Goal: Information Seeking & Learning: Learn about a topic

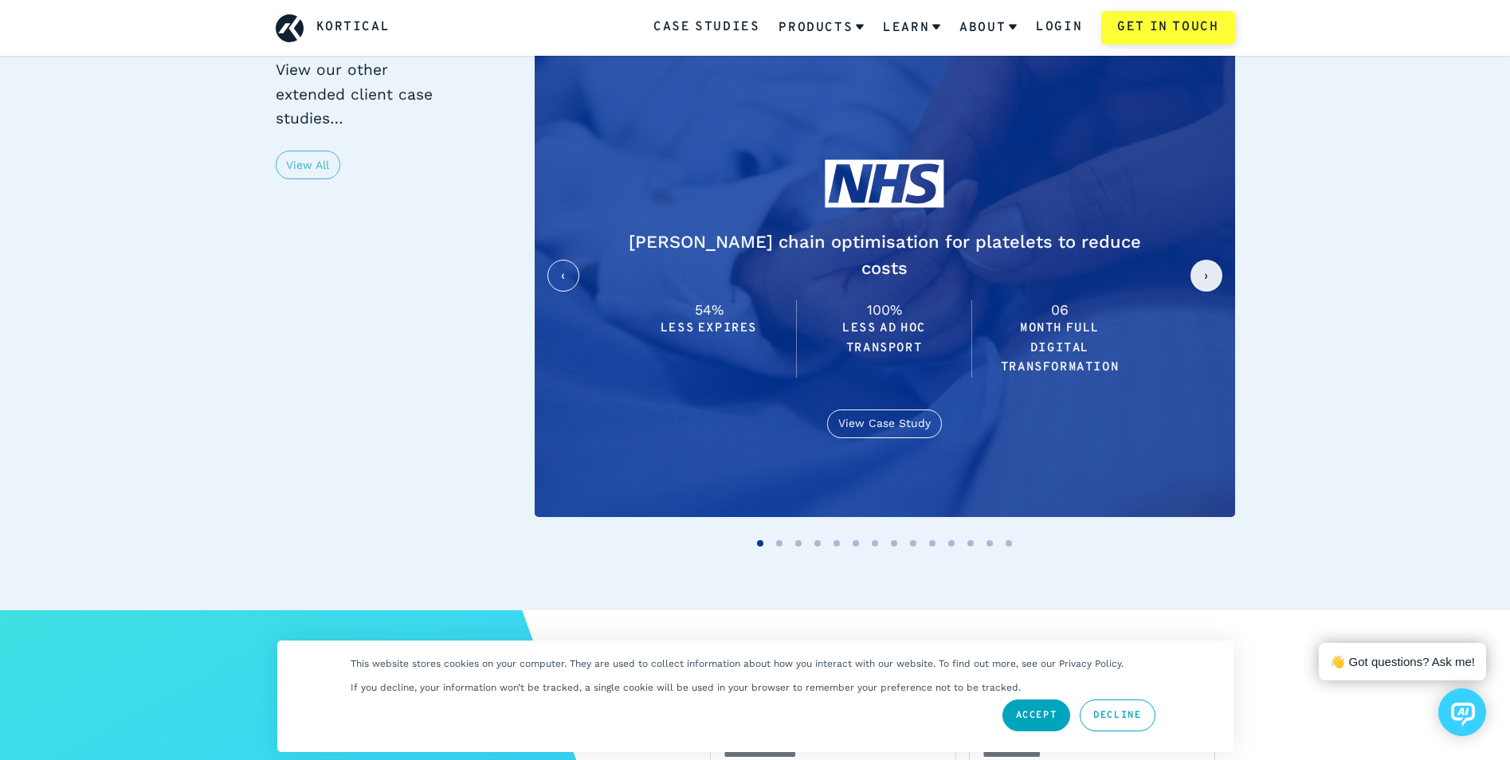
scroll to position [3639, 0]
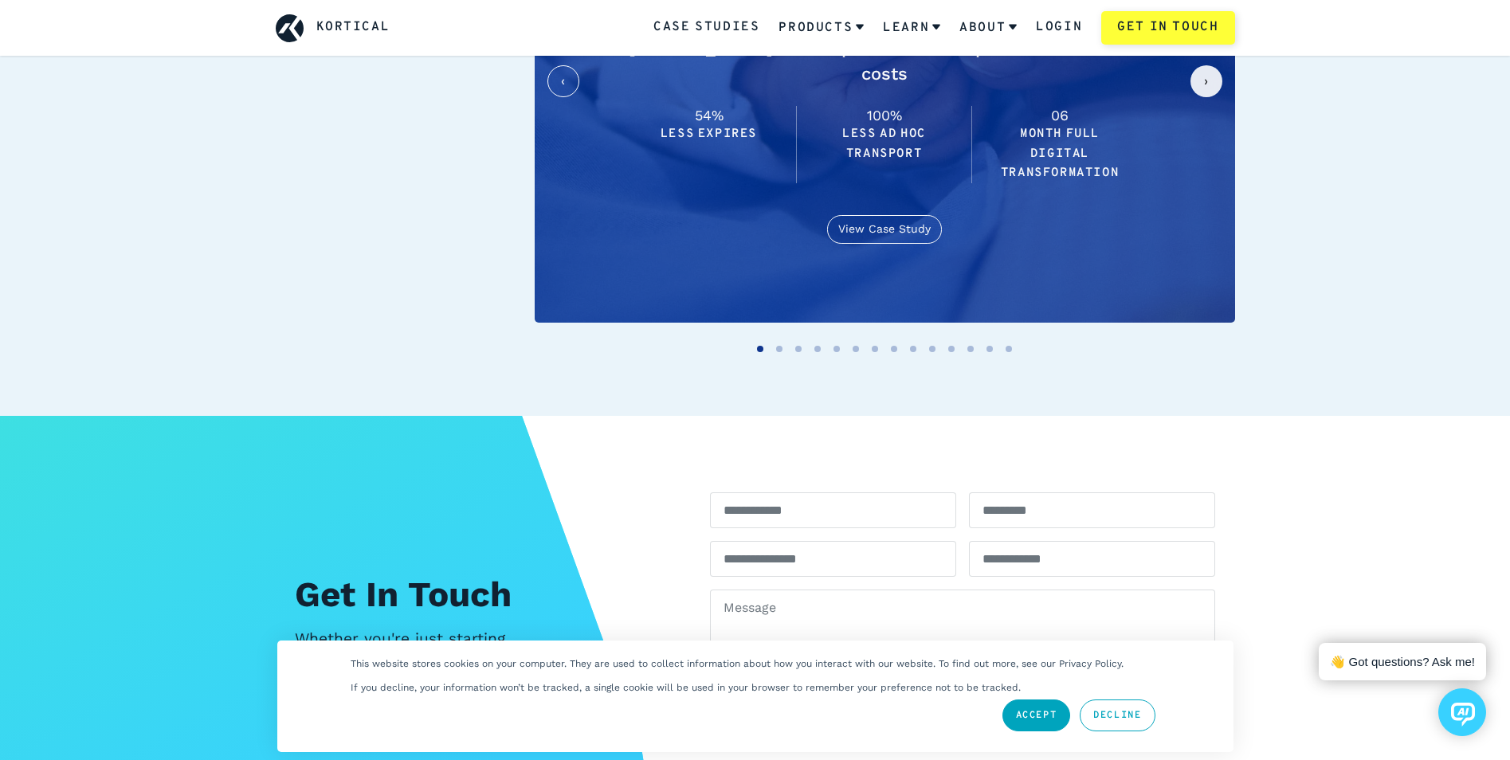
scroll to position [3243, 0]
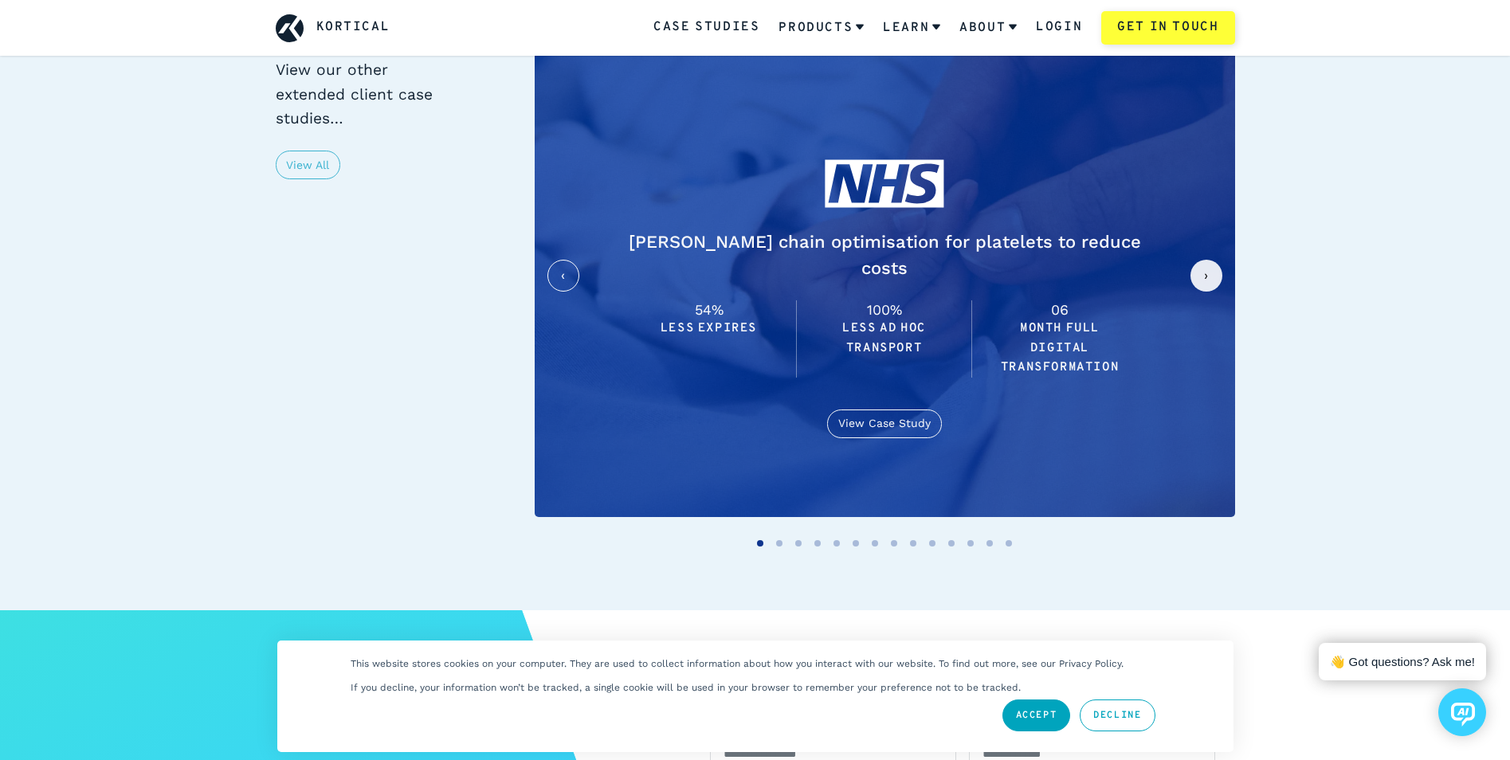
click at [1210, 260] on button "next slide / item" at bounding box center [1206, 276] width 32 height 32
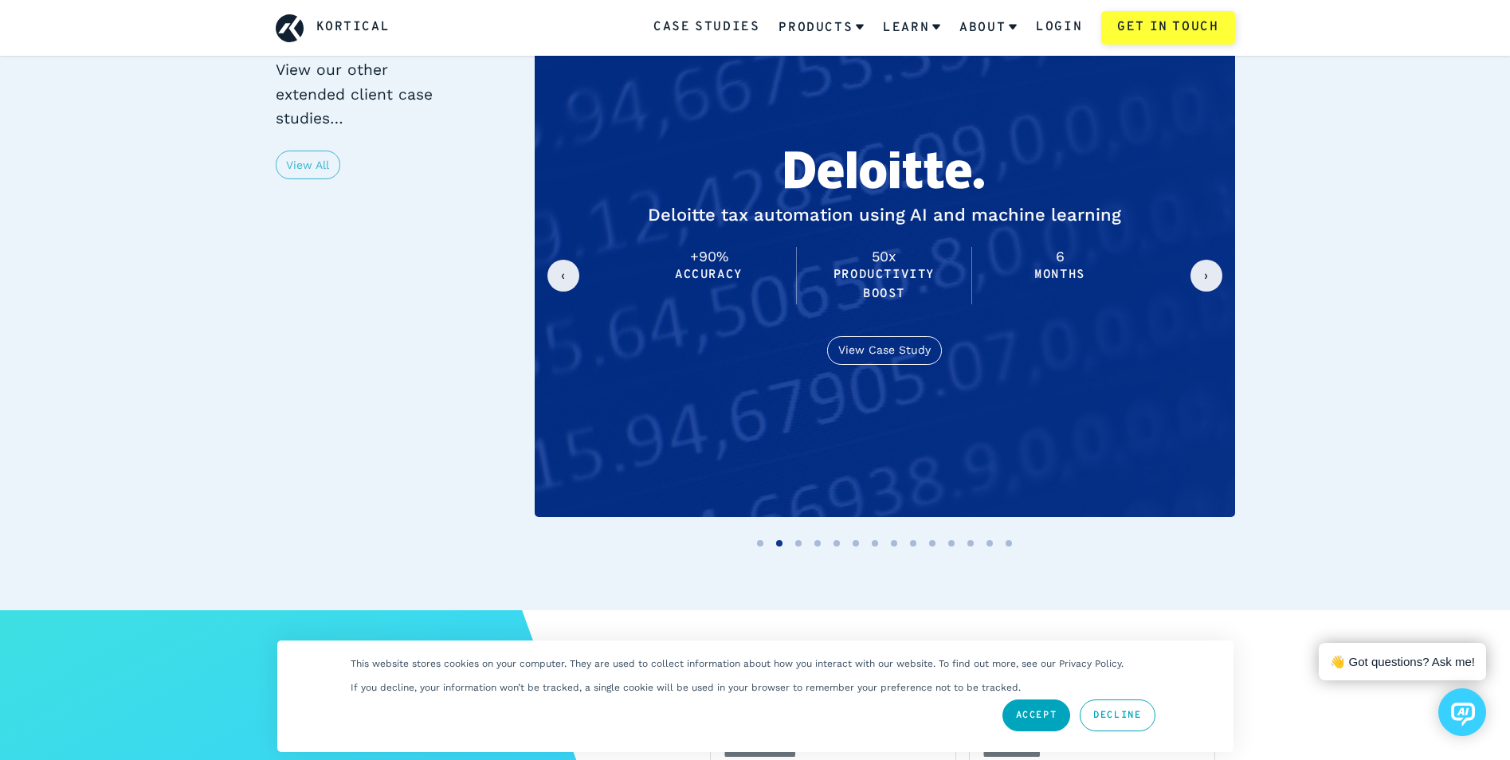
click at [1210, 260] on button "next slide / item" at bounding box center [1206, 276] width 32 height 32
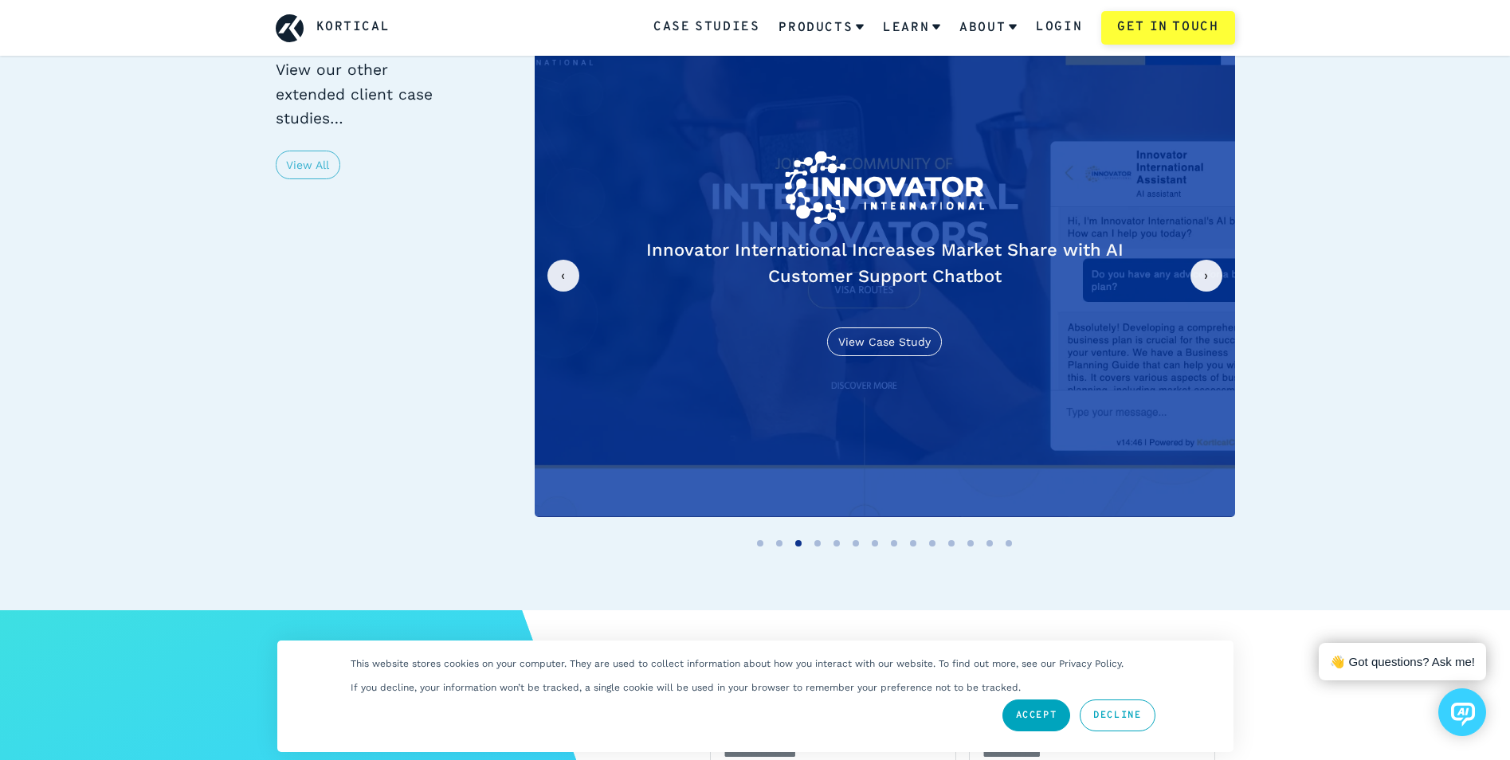
click at [1210, 260] on button "next slide / item" at bounding box center [1206, 276] width 32 height 32
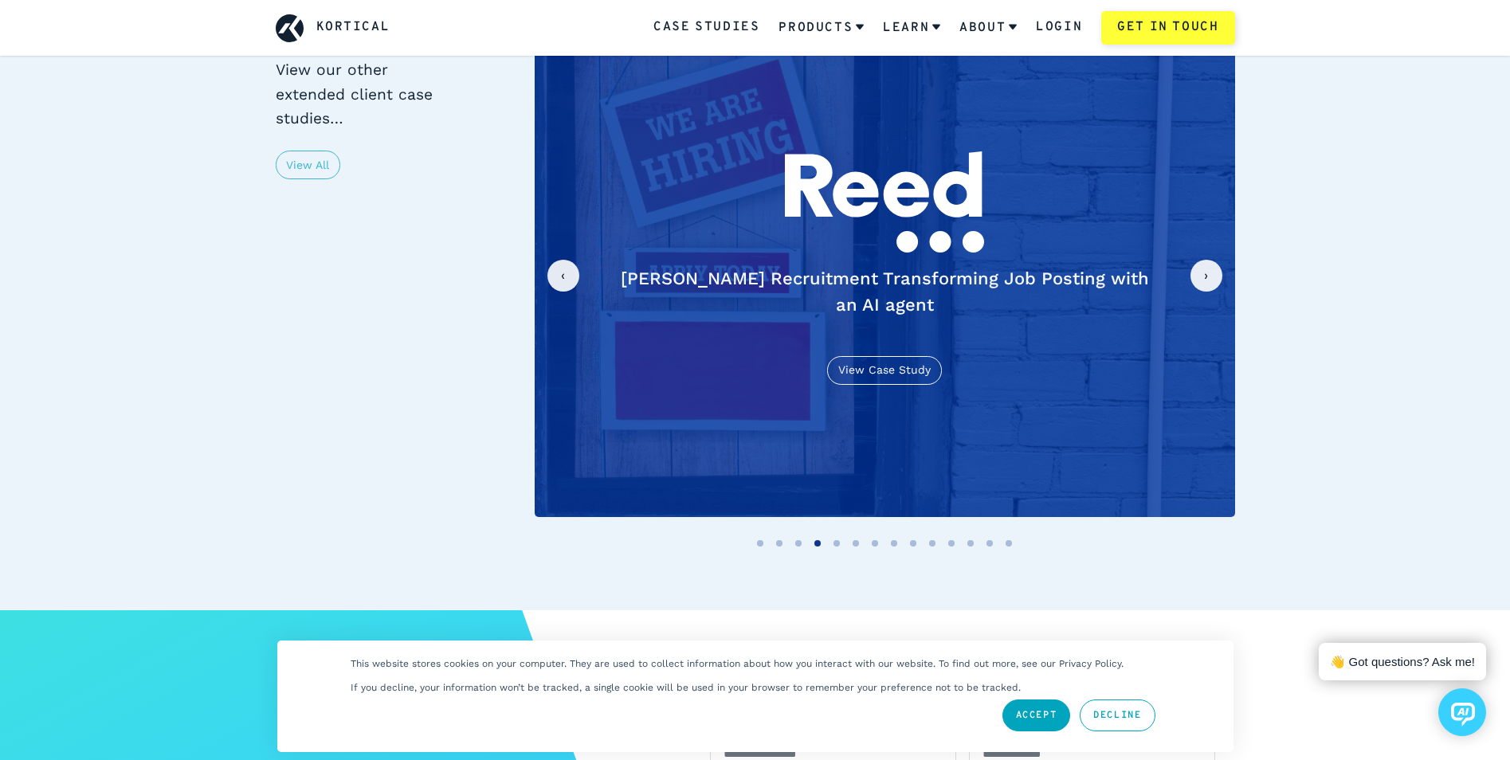
click at [1210, 260] on button "next slide / item" at bounding box center [1206, 276] width 32 height 32
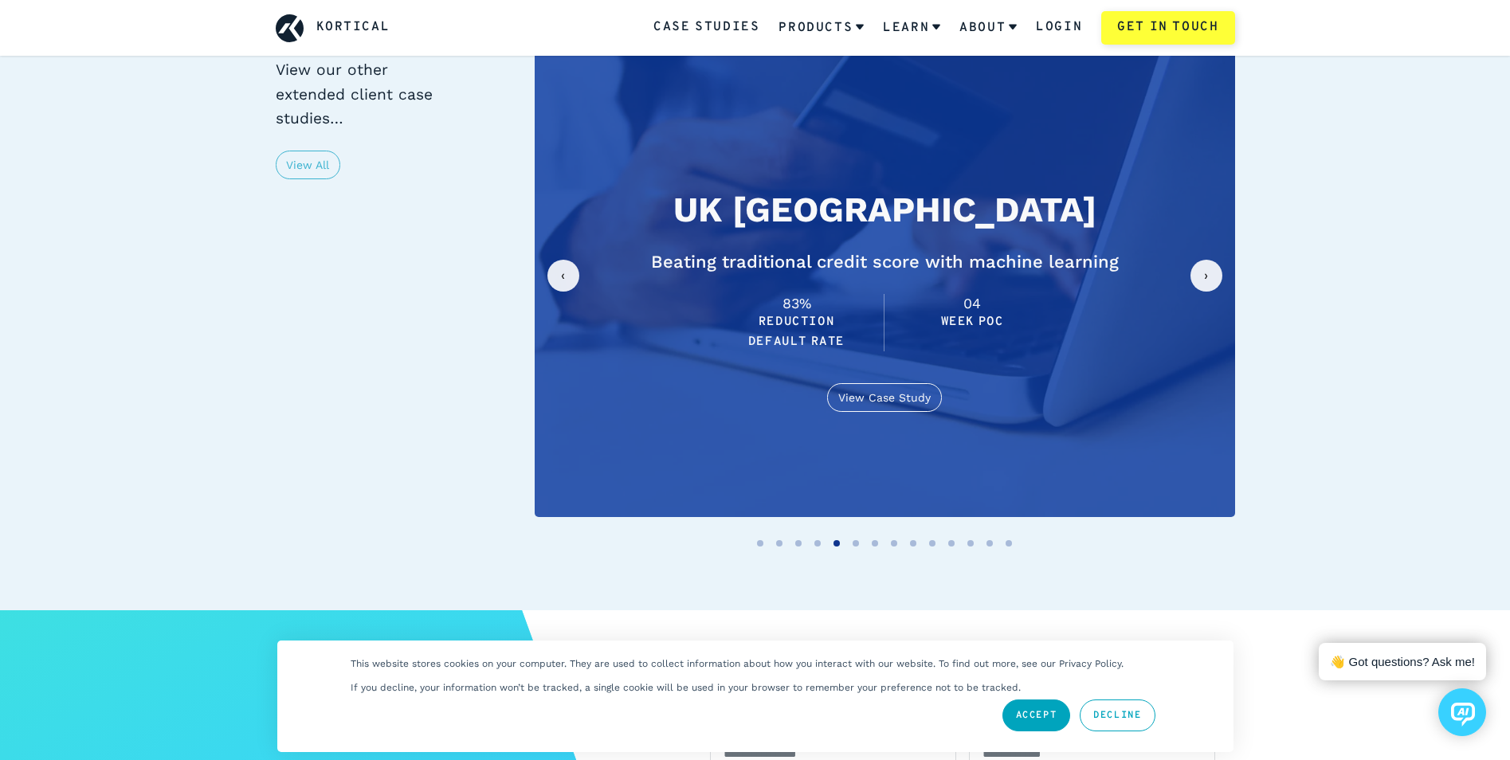
click at [1210, 260] on button "next slide / item" at bounding box center [1206, 276] width 32 height 32
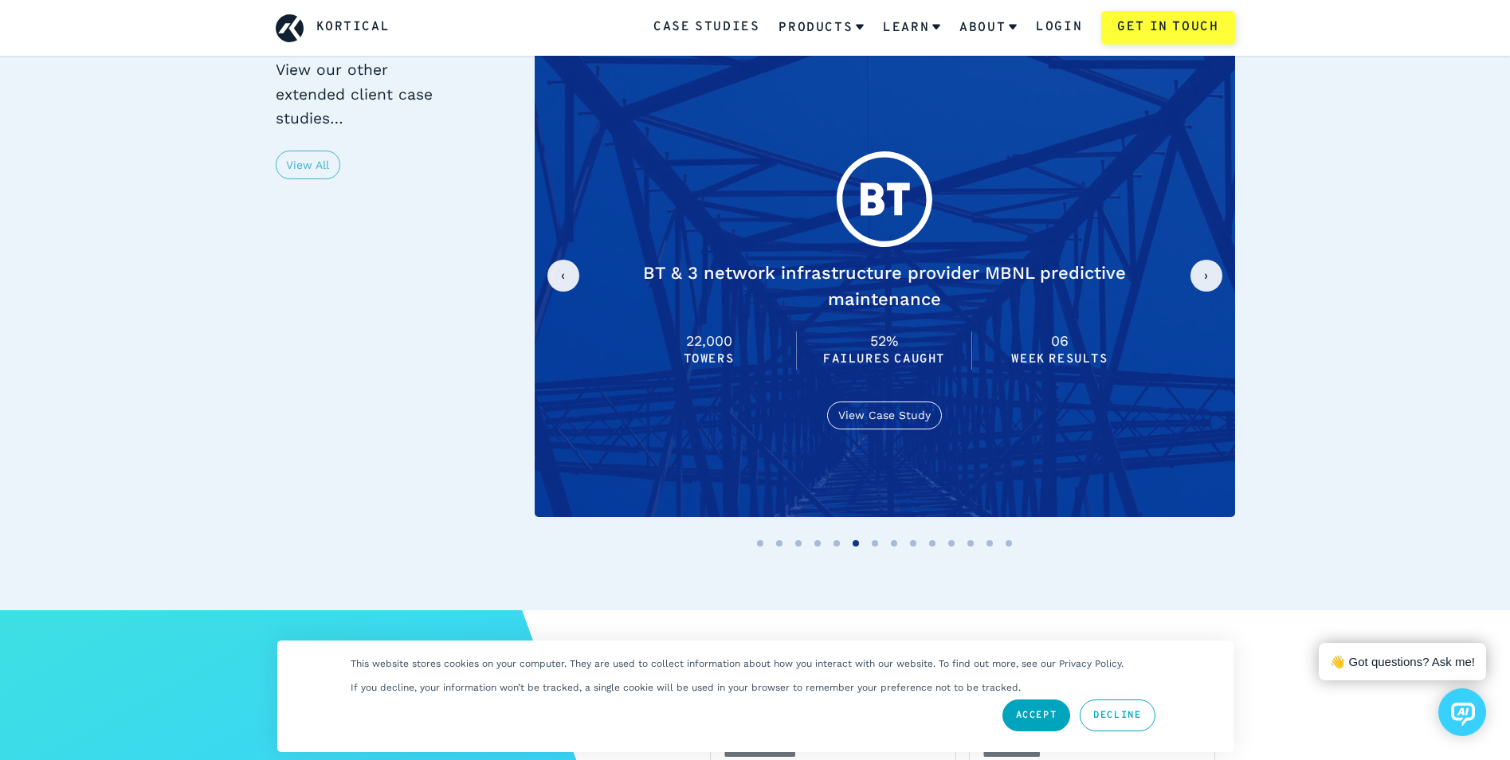
click at [561, 260] on button "previous slide / item" at bounding box center [563, 276] width 32 height 32
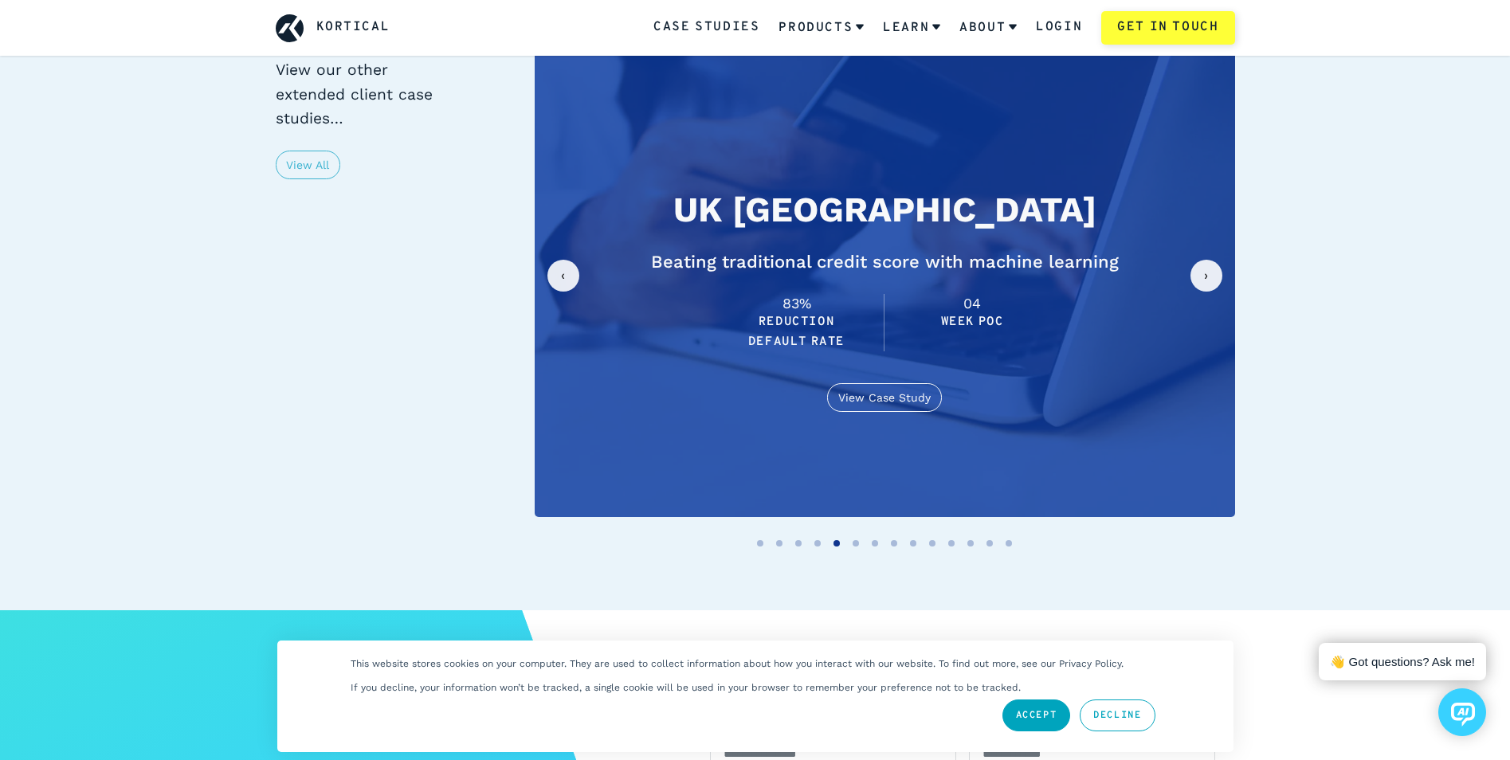
click at [1218, 260] on button "next slide / item" at bounding box center [1206, 276] width 32 height 32
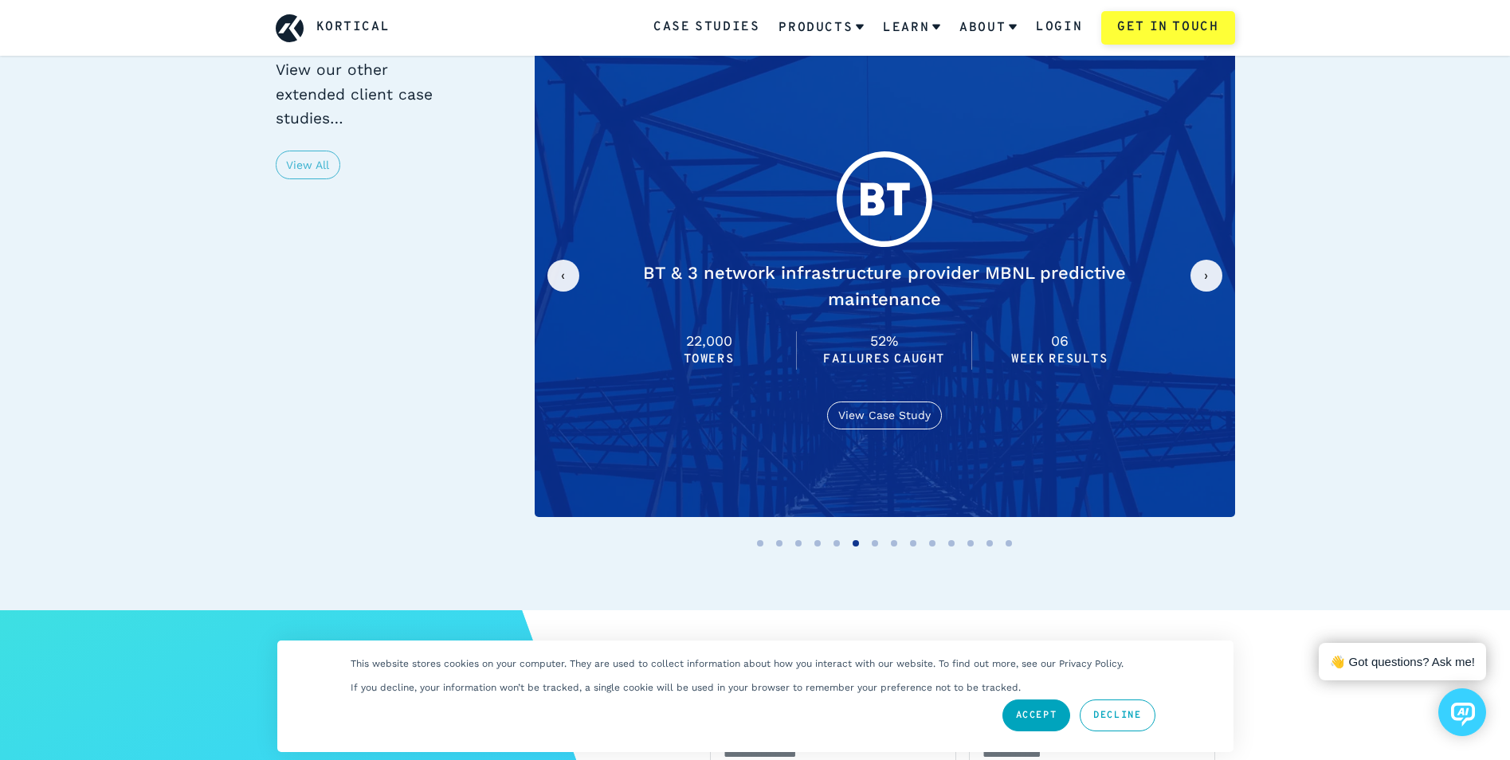
click at [1218, 260] on button "next slide / item" at bounding box center [1206, 276] width 32 height 32
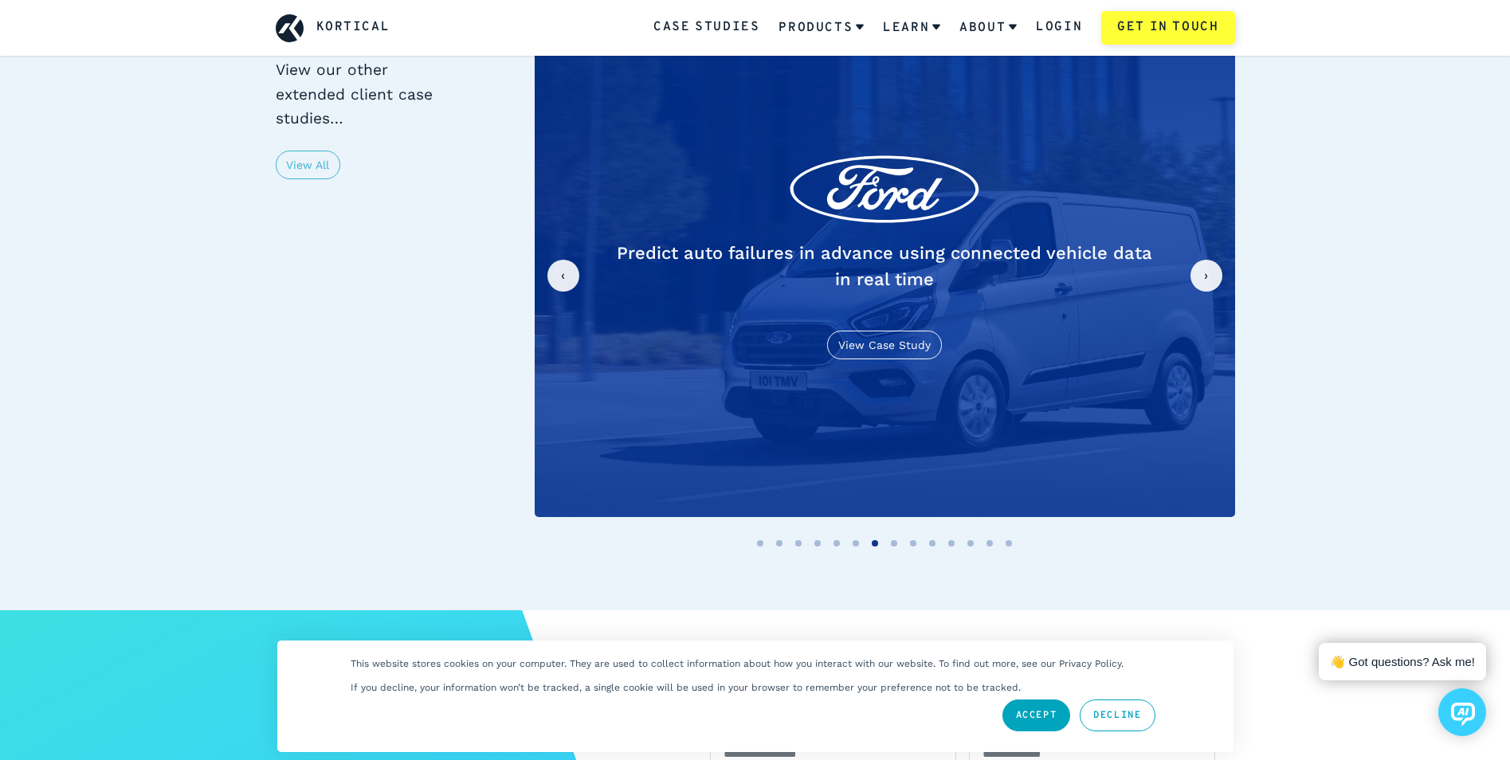
click at [1218, 260] on button "next slide / item" at bounding box center [1206, 276] width 32 height 32
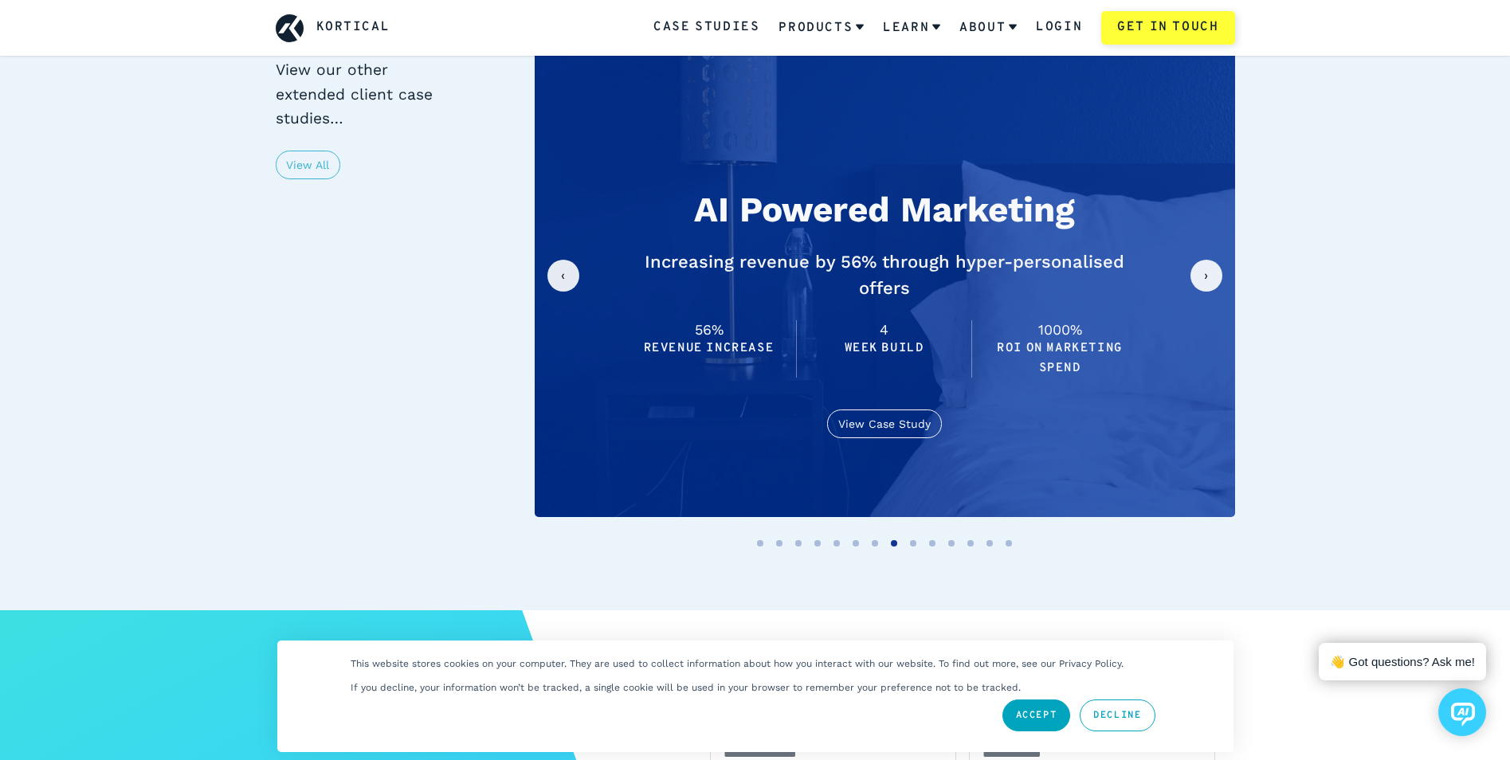
click at [1218, 260] on button "next slide / item" at bounding box center [1206, 276] width 32 height 32
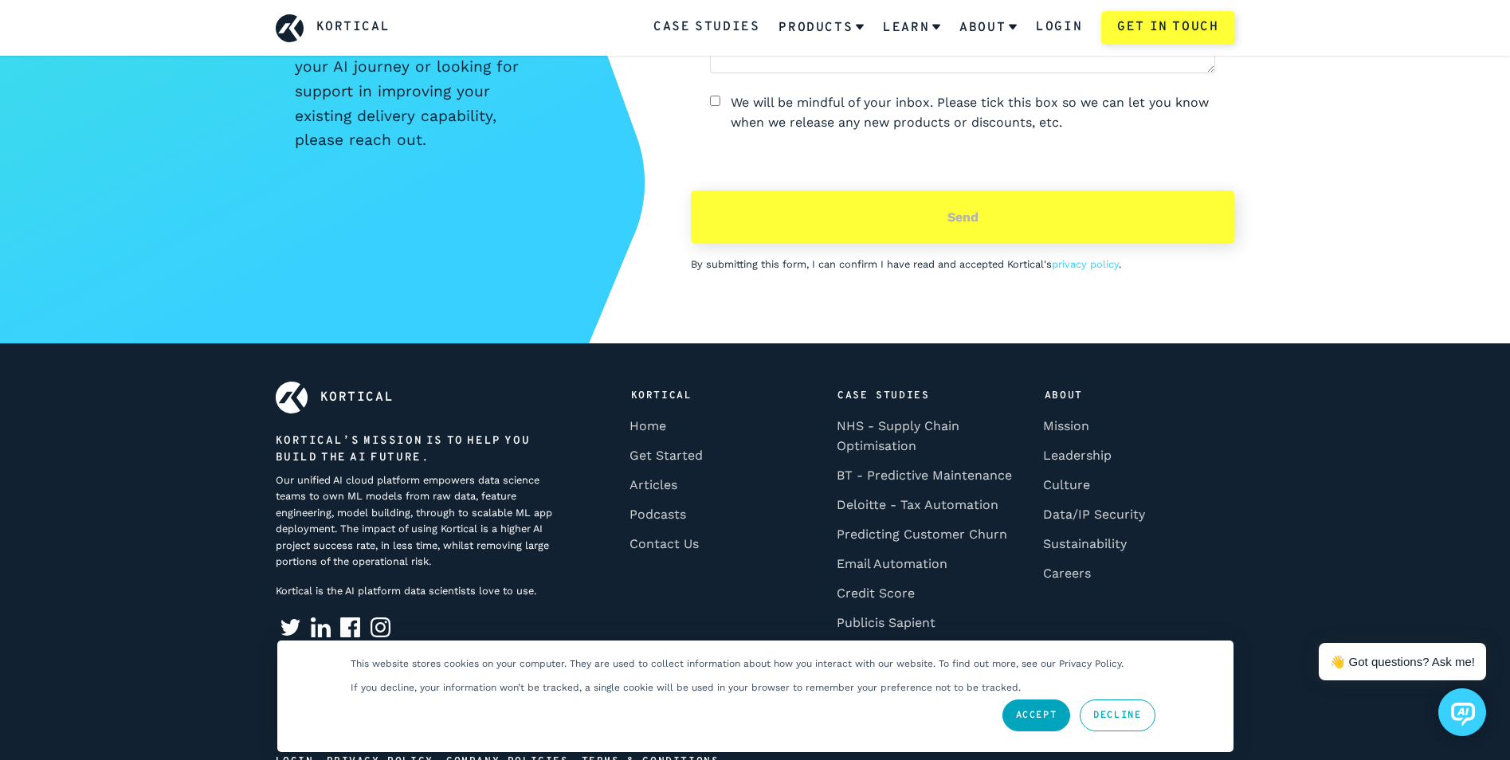
scroll to position [4099, 0]
